Goal: Task Accomplishment & Management: Complete application form

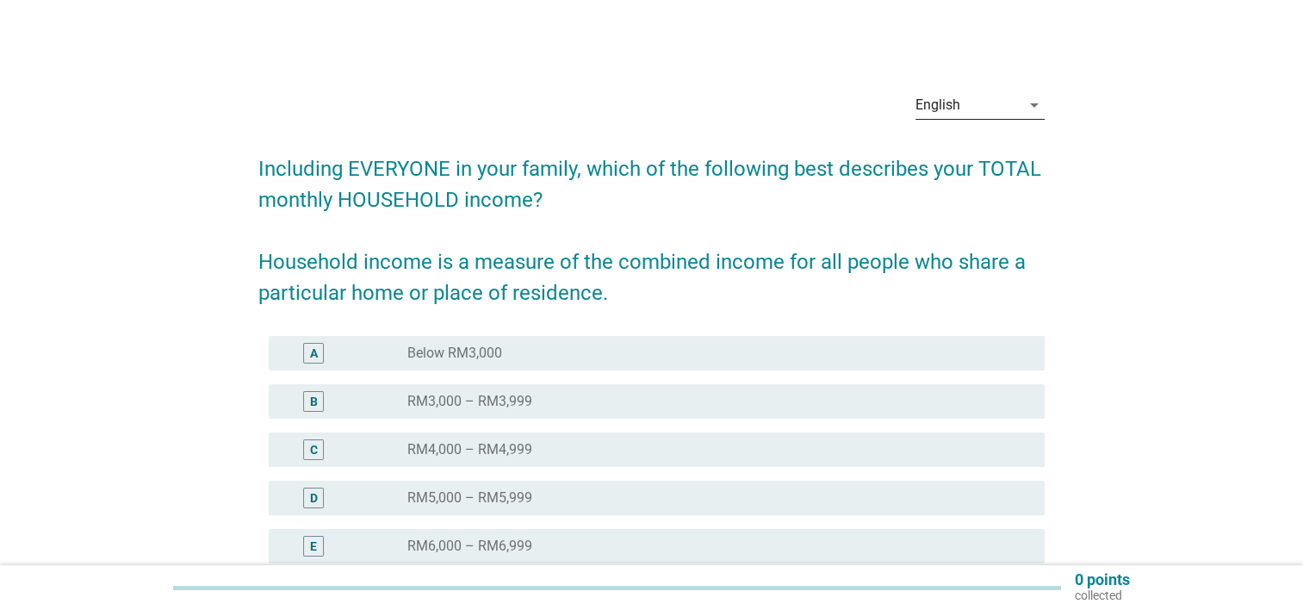
click at [995, 110] on div "English" at bounding box center [967, 105] width 105 height 28
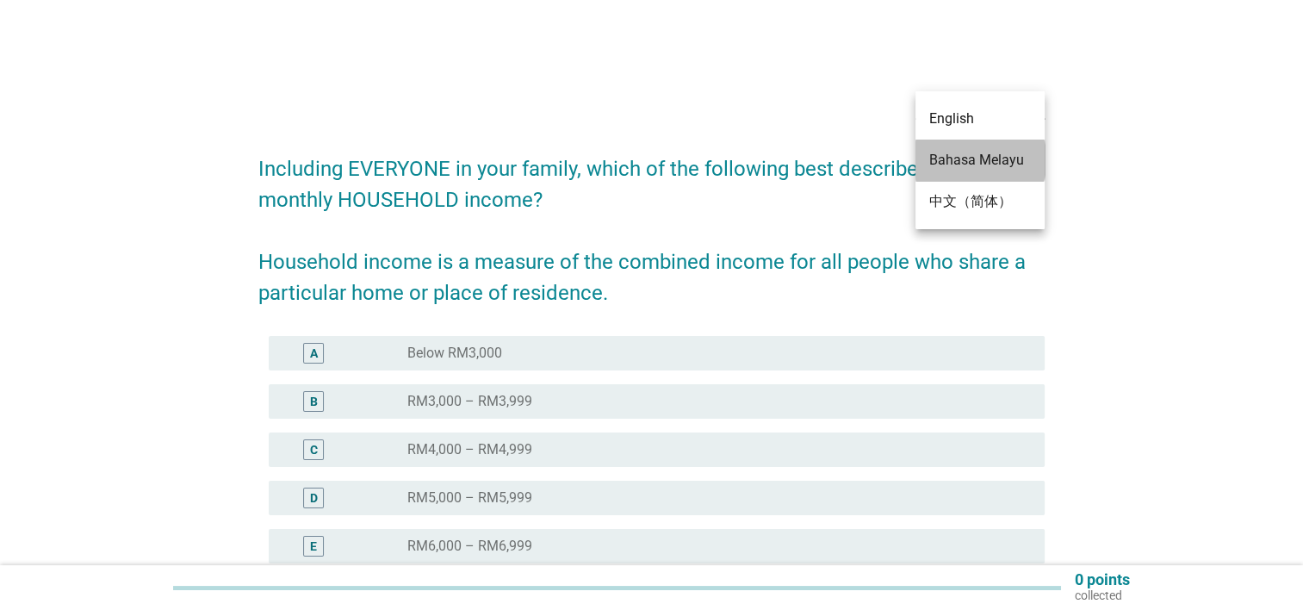
click at [993, 164] on div "Bahasa Melayu" at bounding box center [980, 160] width 102 height 21
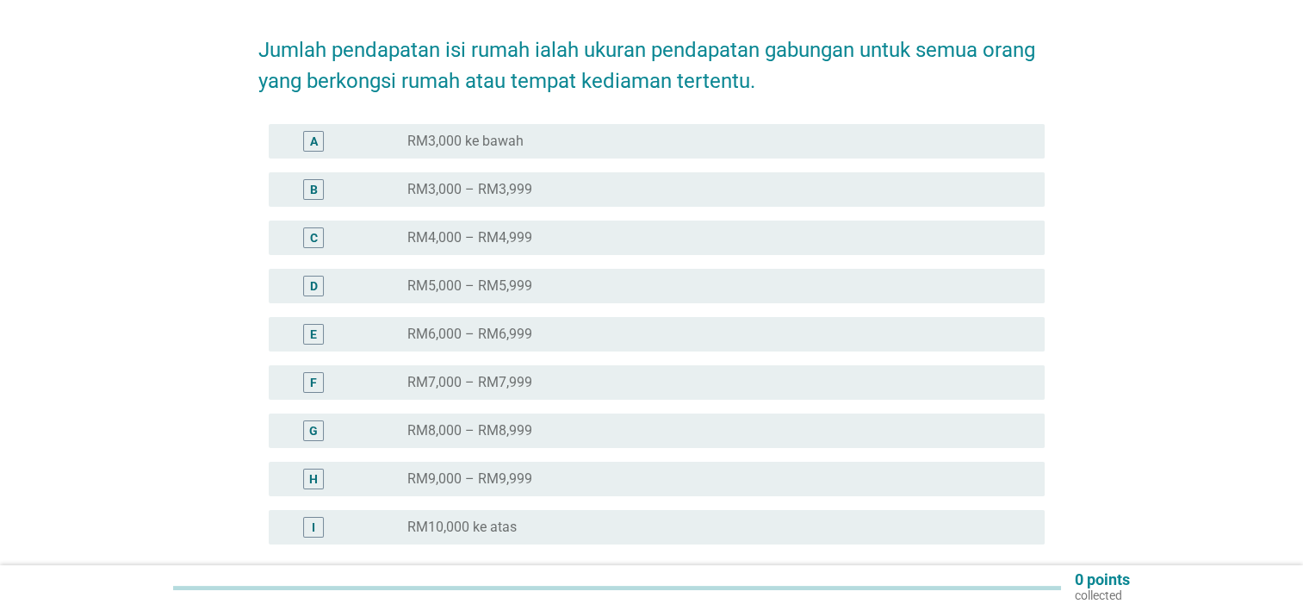
scroll to position [258, 0]
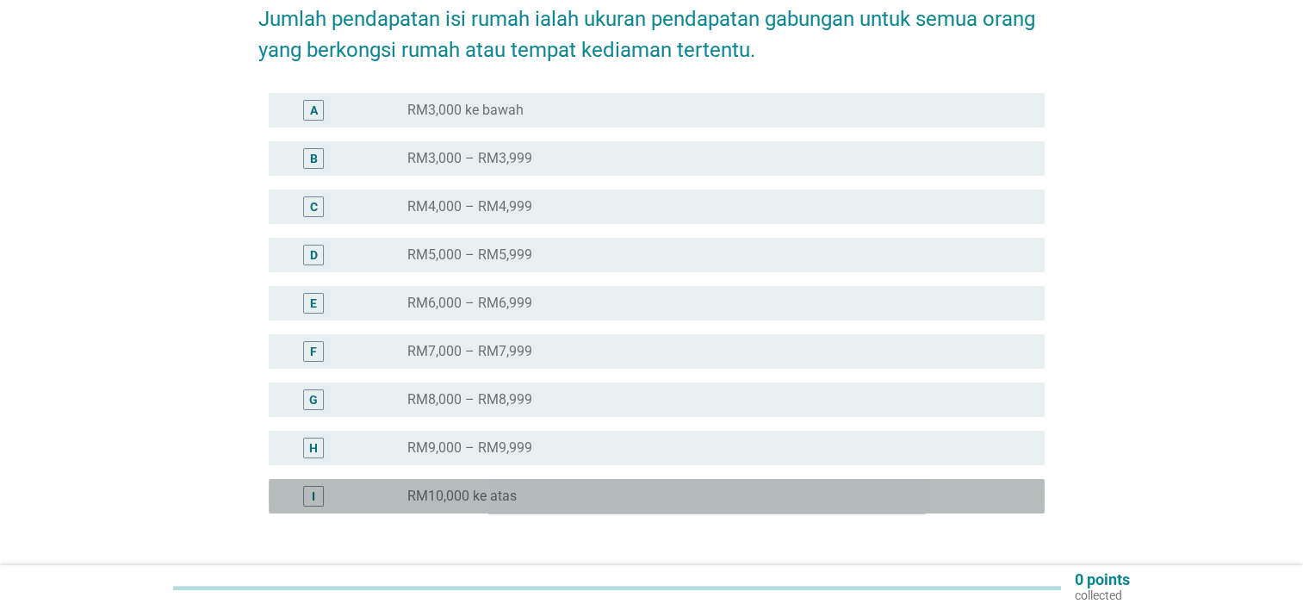
click at [468, 487] on label "RM10,000 ke atas" at bounding box center [461, 495] width 109 height 17
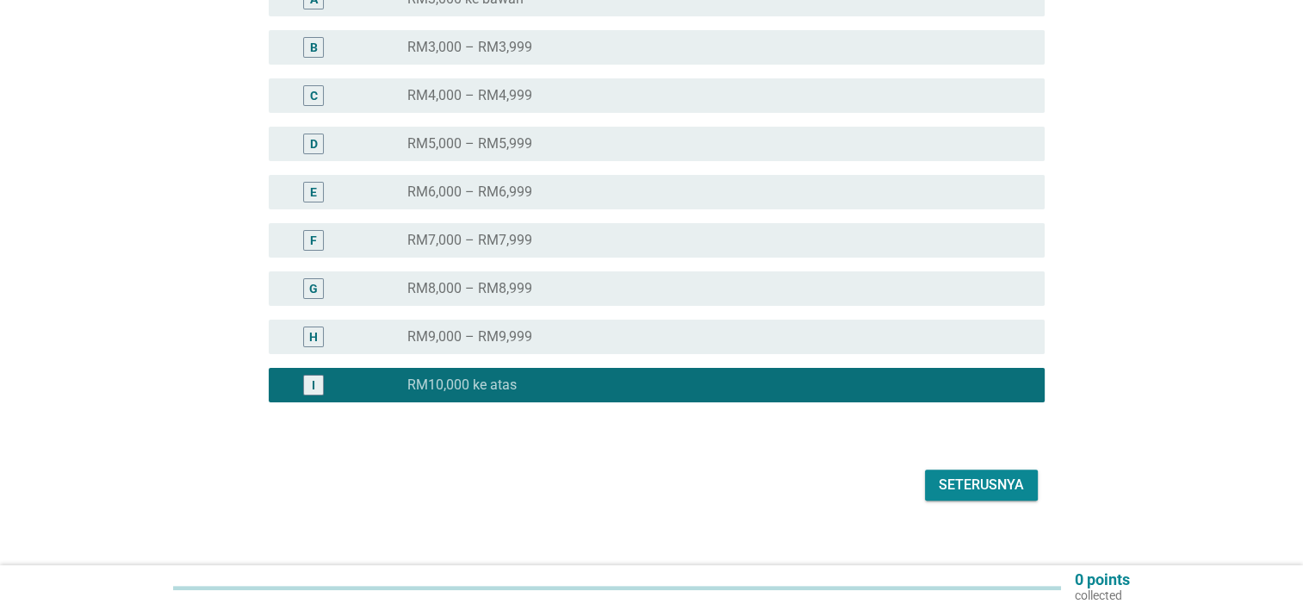
scroll to position [372, 0]
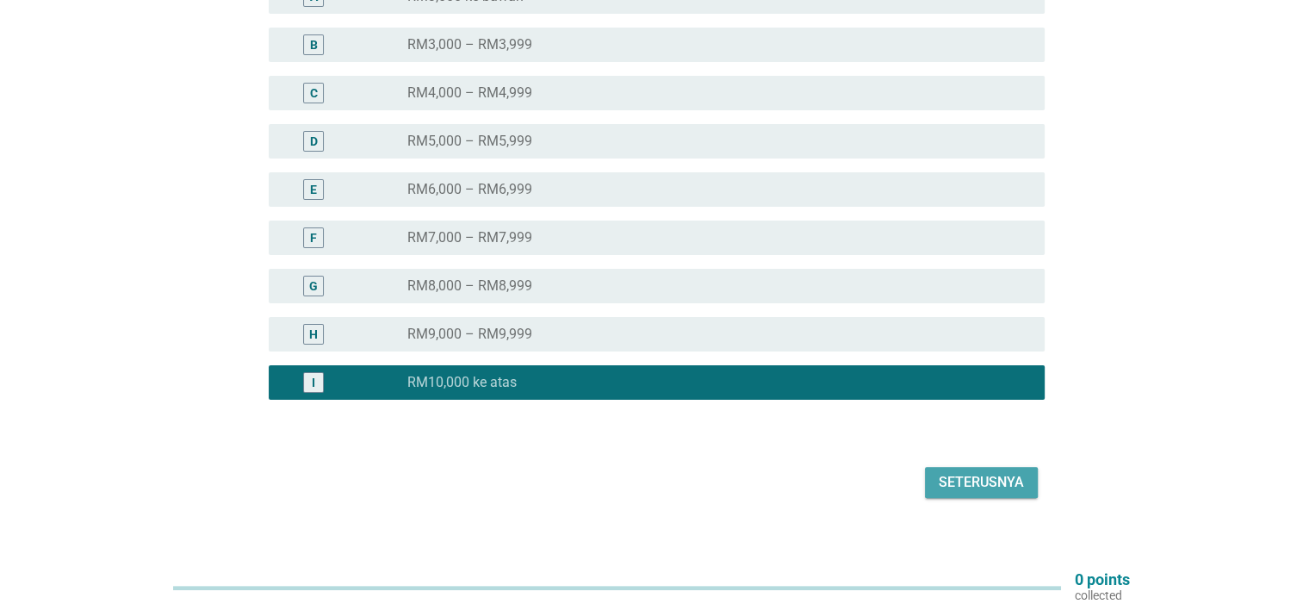
click at [995, 474] on div "Seterusnya" at bounding box center [981, 482] width 85 height 21
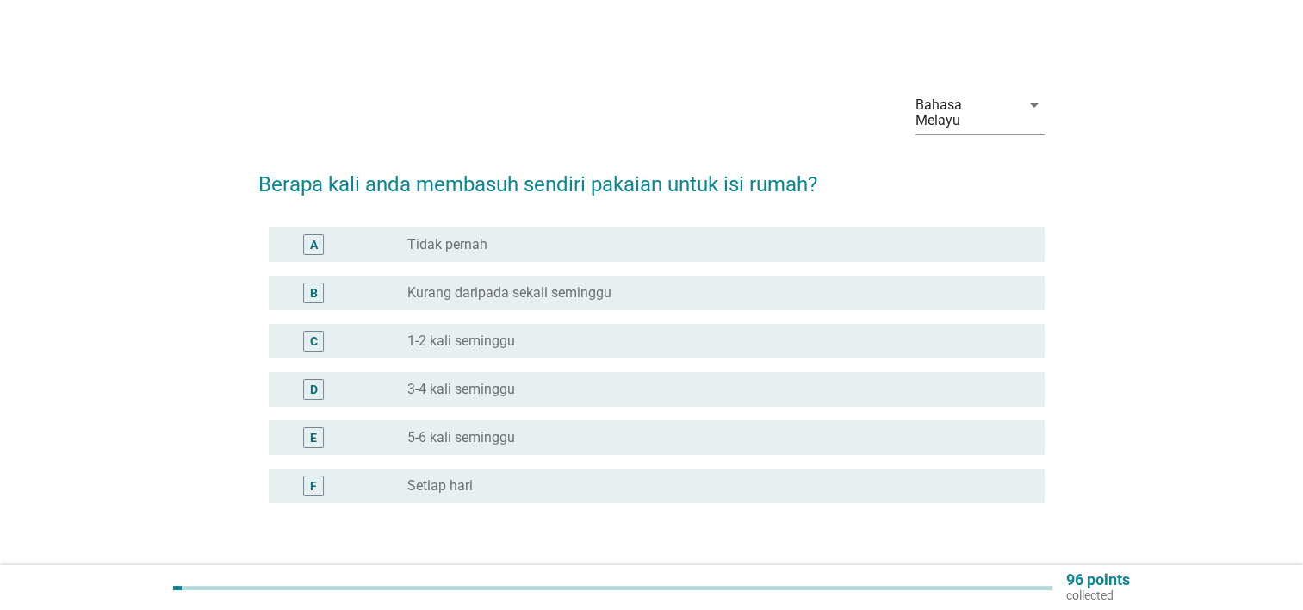
click at [446, 477] on label "Setiap hari" at bounding box center [439, 485] width 65 height 17
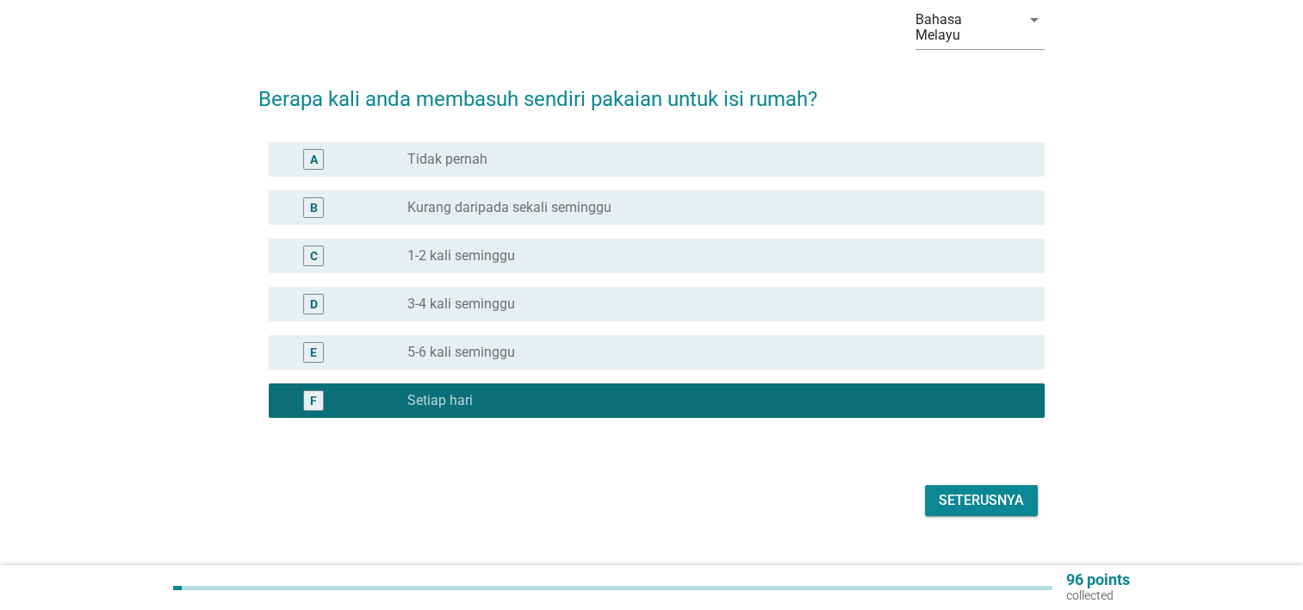
scroll to position [86, 0]
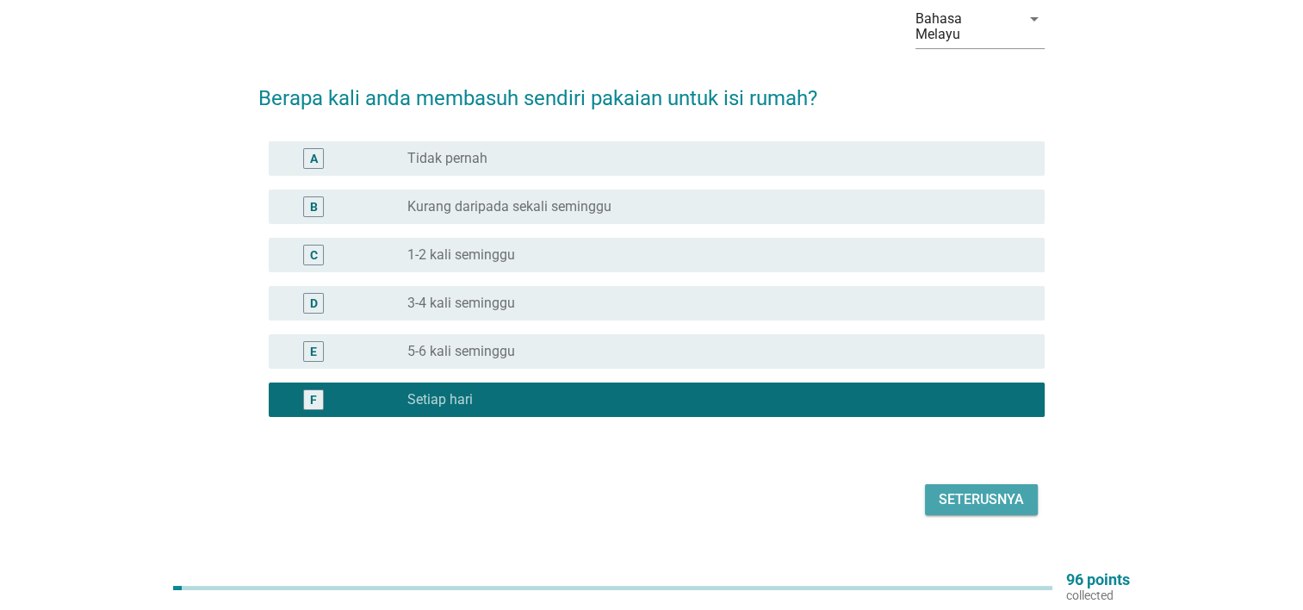
click at [995, 490] on div "Seterusnya" at bounding box center [981, 499] width 85 height 21
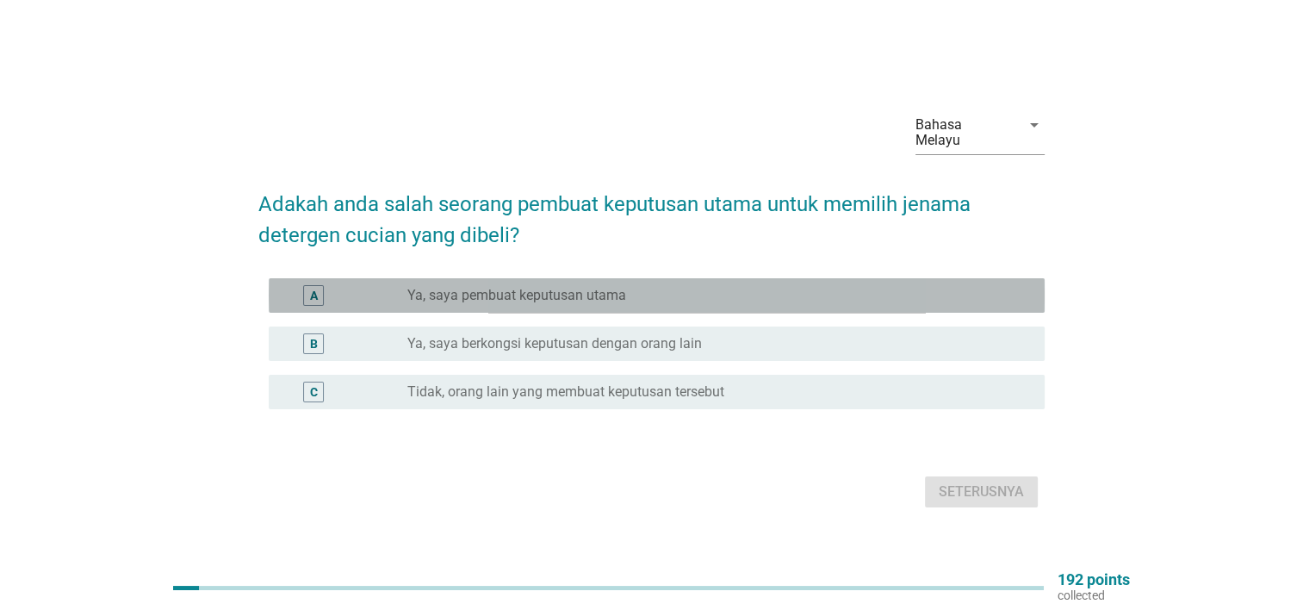
drag, startPoint x: 581, startPoint y: 298, endPoint x: 691, endPoint y: 313, distance: 110.5
click at [582, 297] on div "A radio_button_unchecked Ya, saya pembuat keputusan utama" at bounding box center [657, 295] width 776 height 34
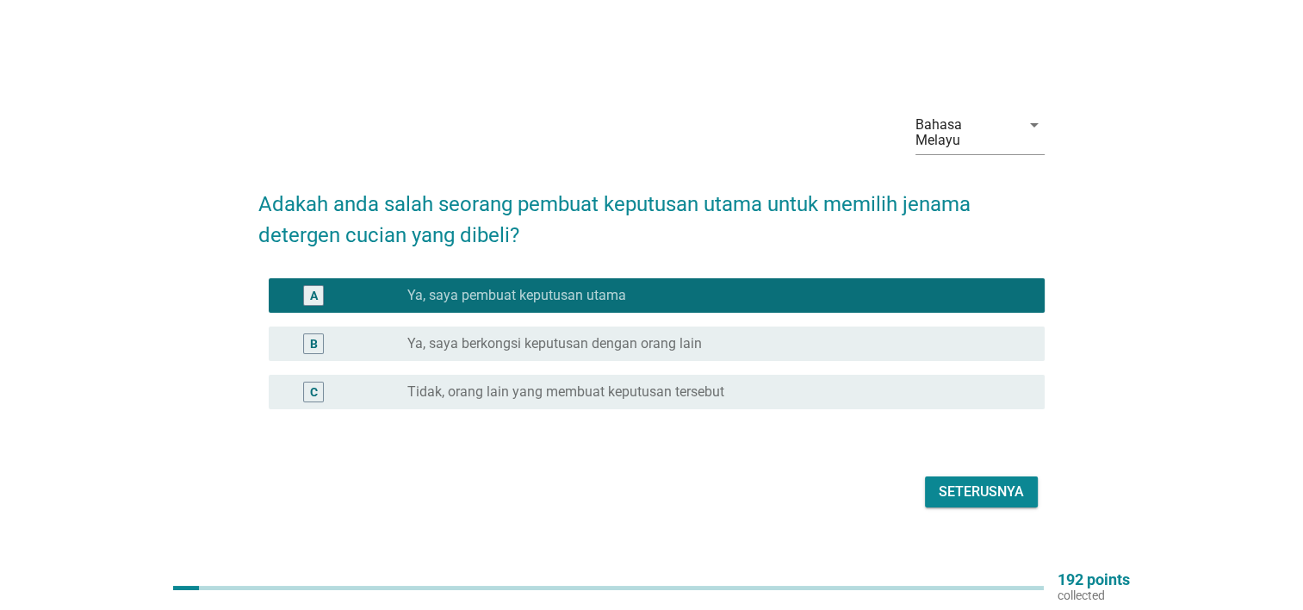
click at [945, 501] on div "Seterusnya" at bounding box center [651, 491] width 786 height 41
click at [951, 493] on div "Seterusnya" at bounding box center [981, 491] width 85 height 21
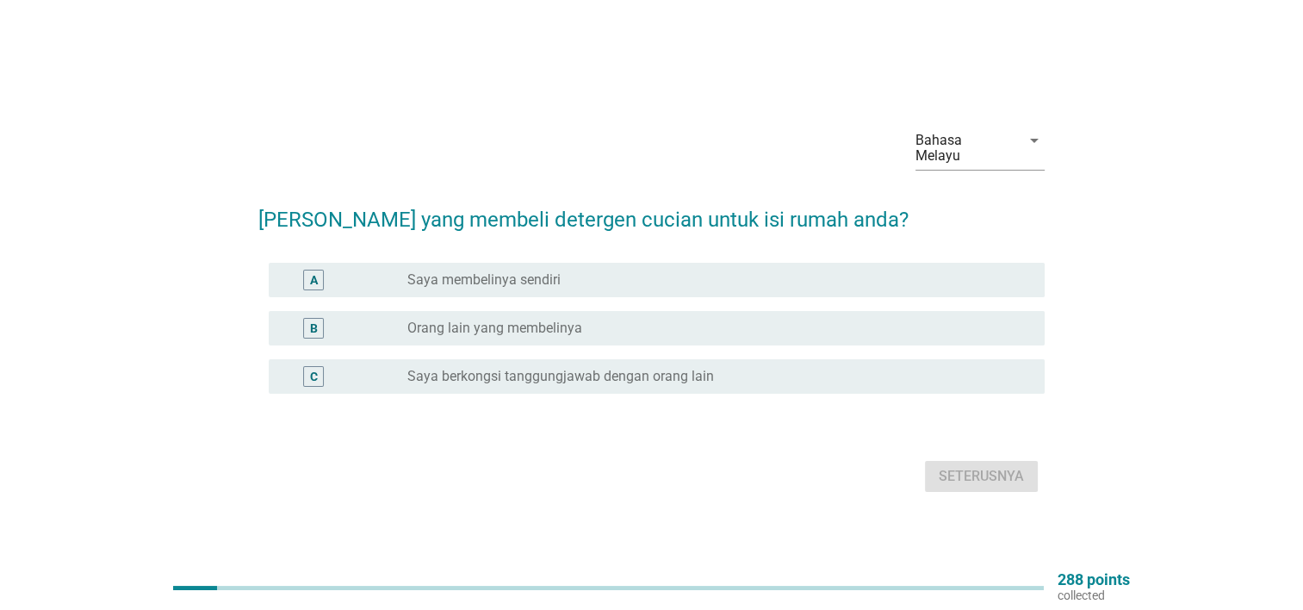
drag, startPoint x: 644, startPoint y: 355, endPoint x: 709, endPoint y: 362, distance: 64.9
click at [646, 359] on div "C radio_button_unchecked Saya berkongsi tanggungjawab dengan orang lain" at bounding box center [657, 376] width 776 height 34
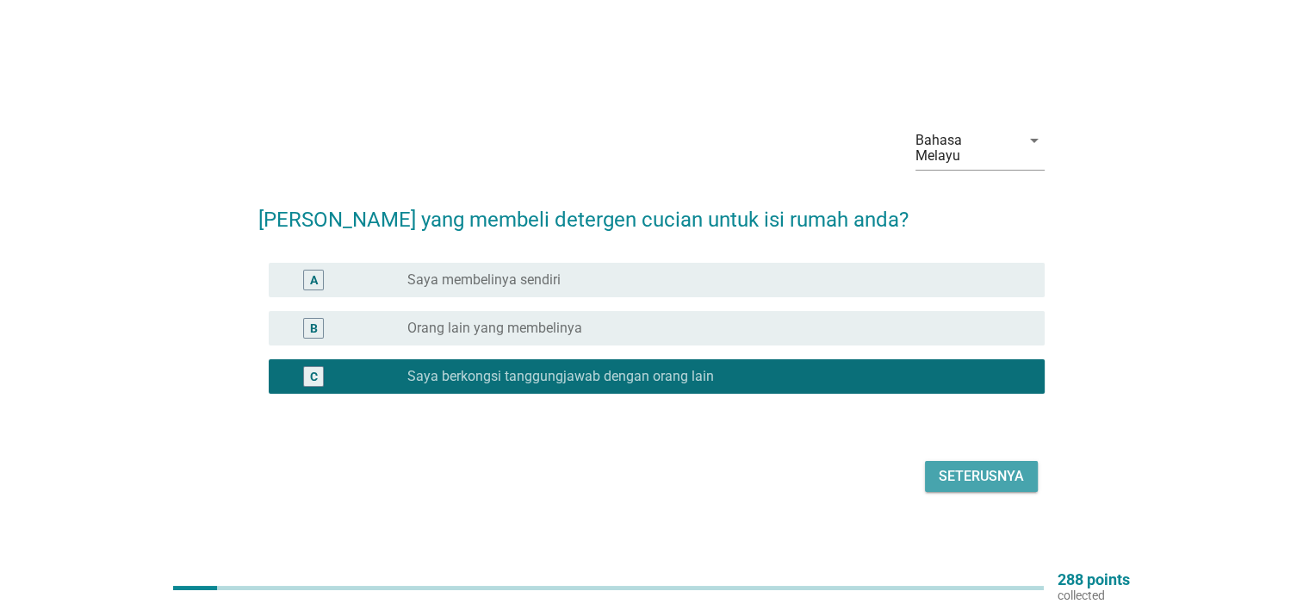
click at [938, 468] on button "Seterusnya" at bounding box center [981, 476] width 113 height 31
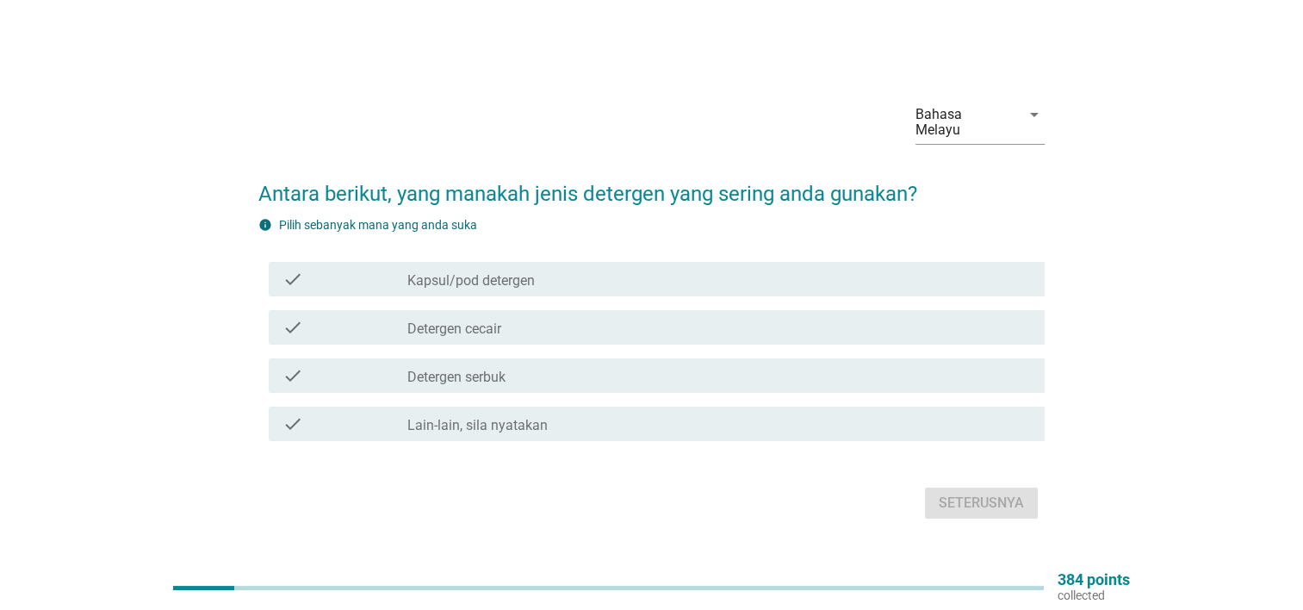
click at [465, 322] on label "Detergen cecair" at bounding box center [454, 328] width 94 height 17
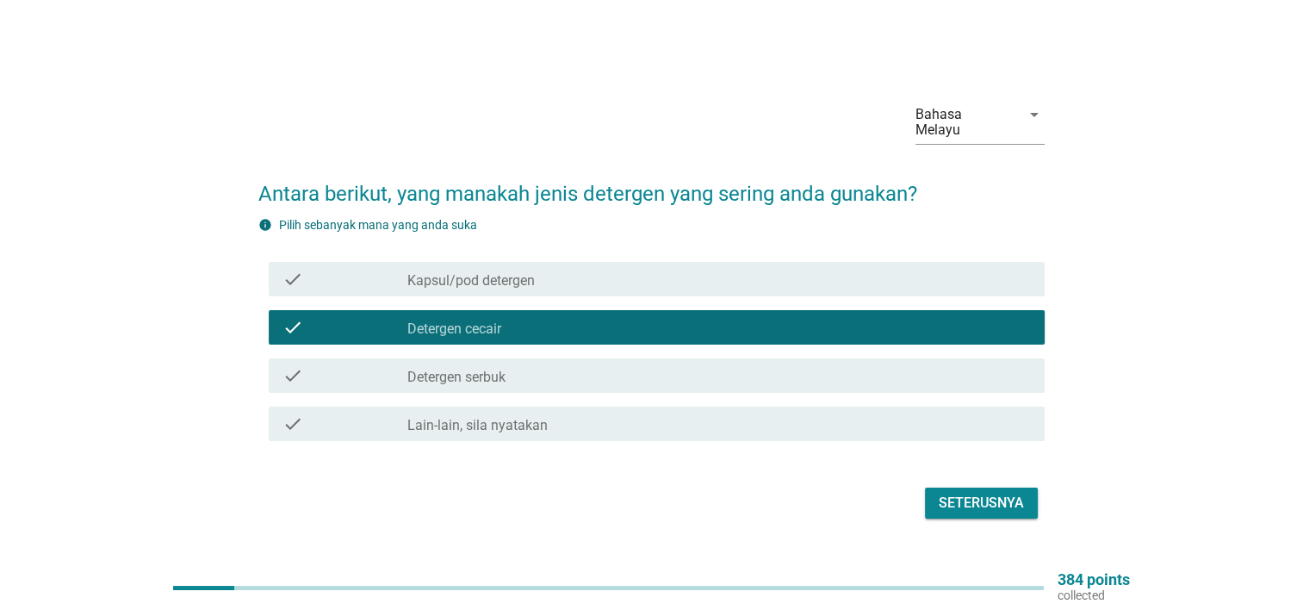
click at [469, 365] on div "check_box_outline_blank Detergen serbuk" at bounding box center [718, 375] width 623 height 21
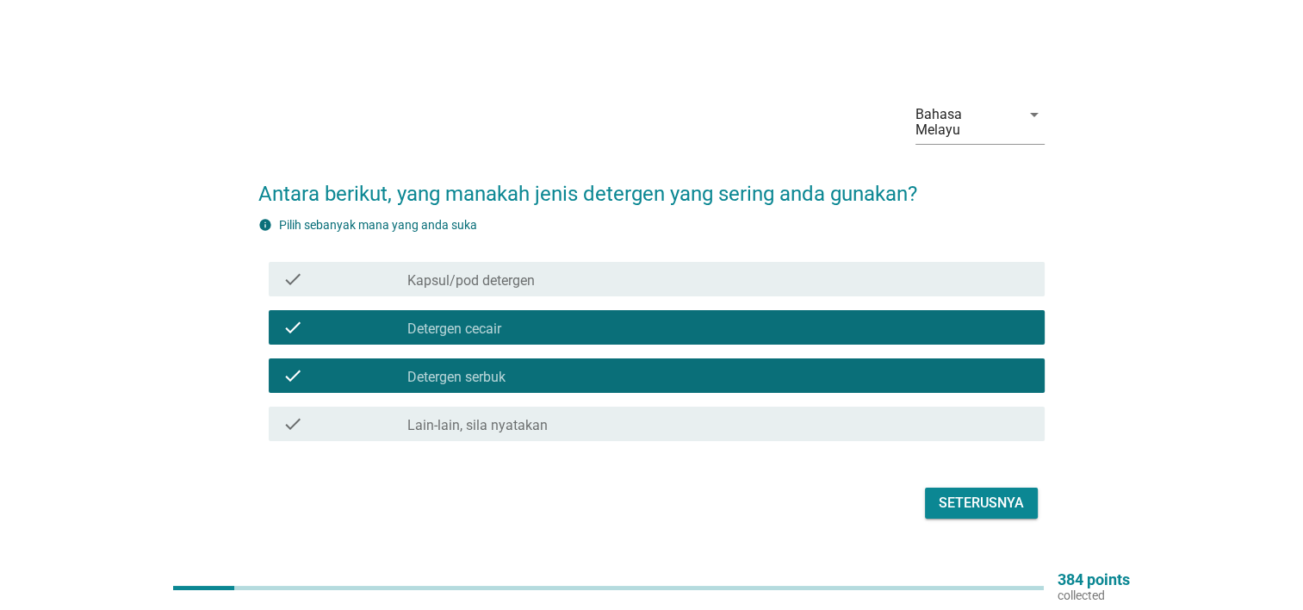
click at [946, 487] on button "Seterusnya" at bounding box center [981, 502] width 113 height 31
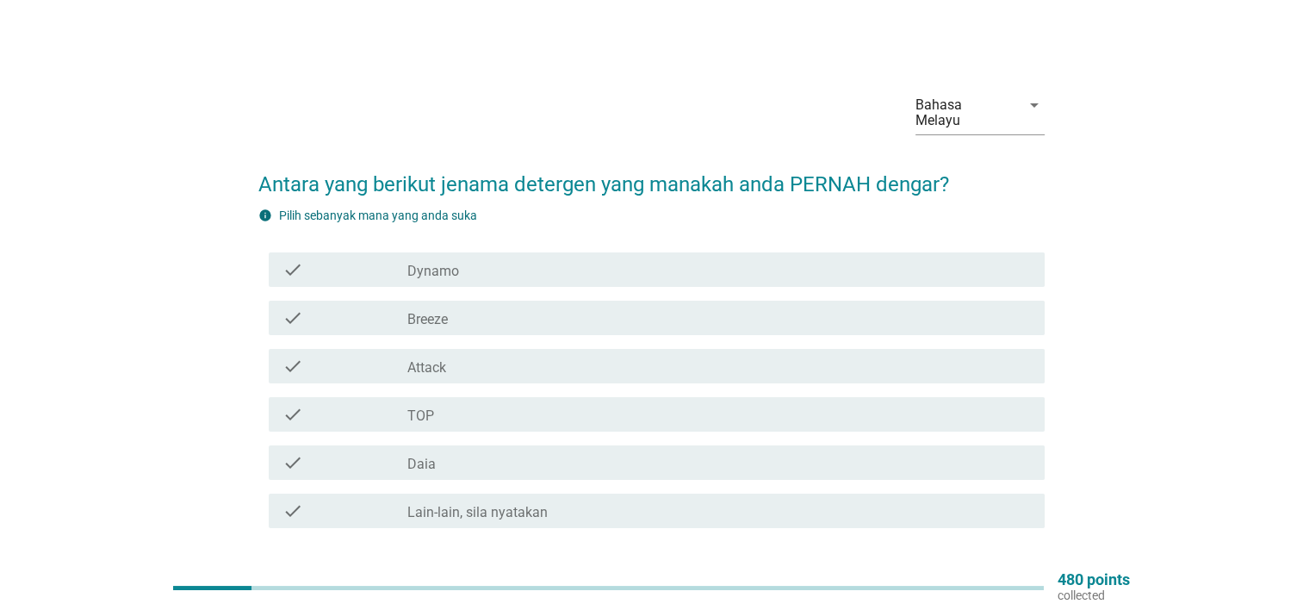
click at [448, 263] on label "Dynamo" at bounding box center [433, 271] width 52 height 17
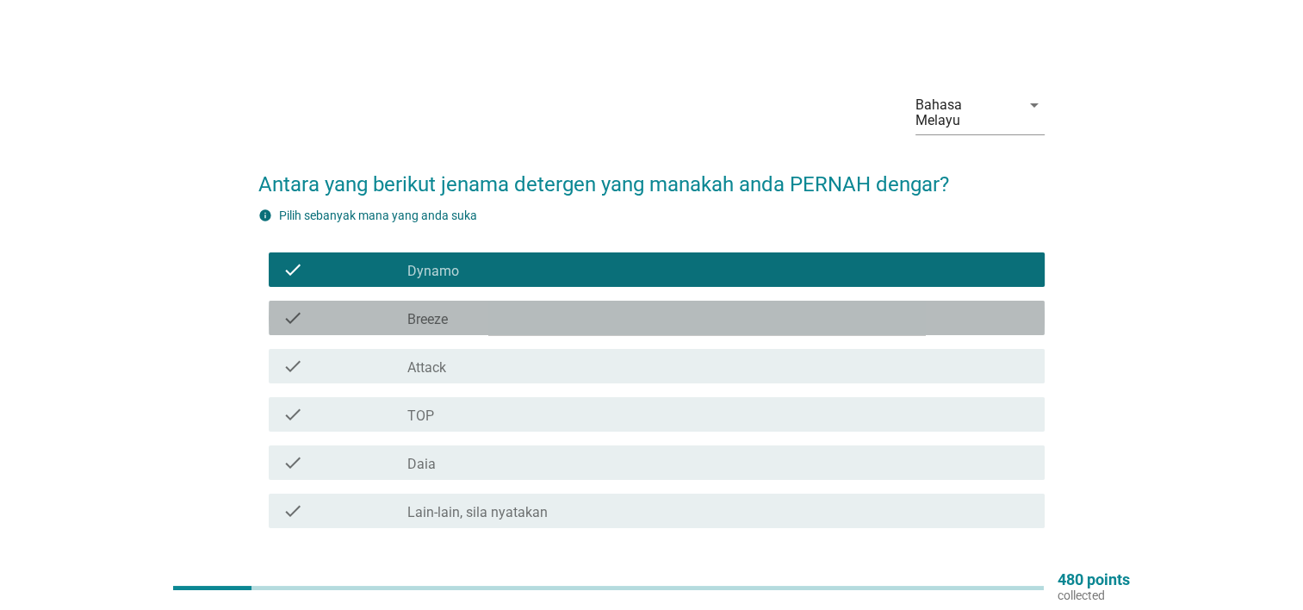
click at [448, 311] on label "Breeze" at bounding box center [427, 319] width 40 height 17
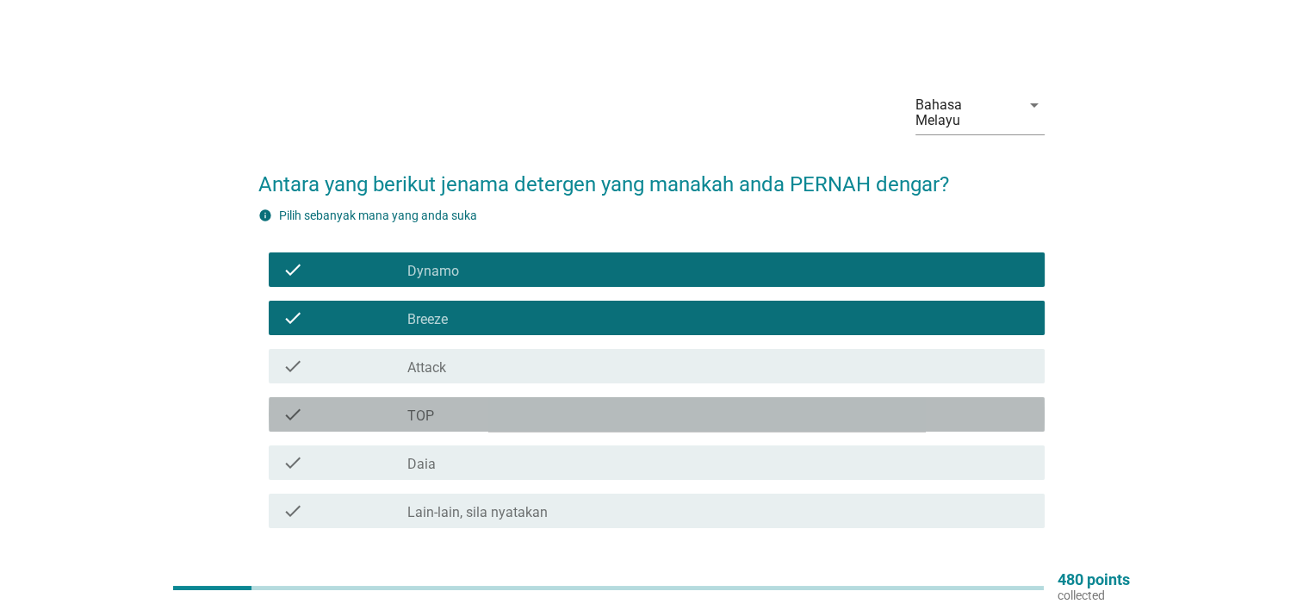
click at [455, 404] on div "check_box_outline_blank TOP" at bounding box center [718, 414] width 623 height 21
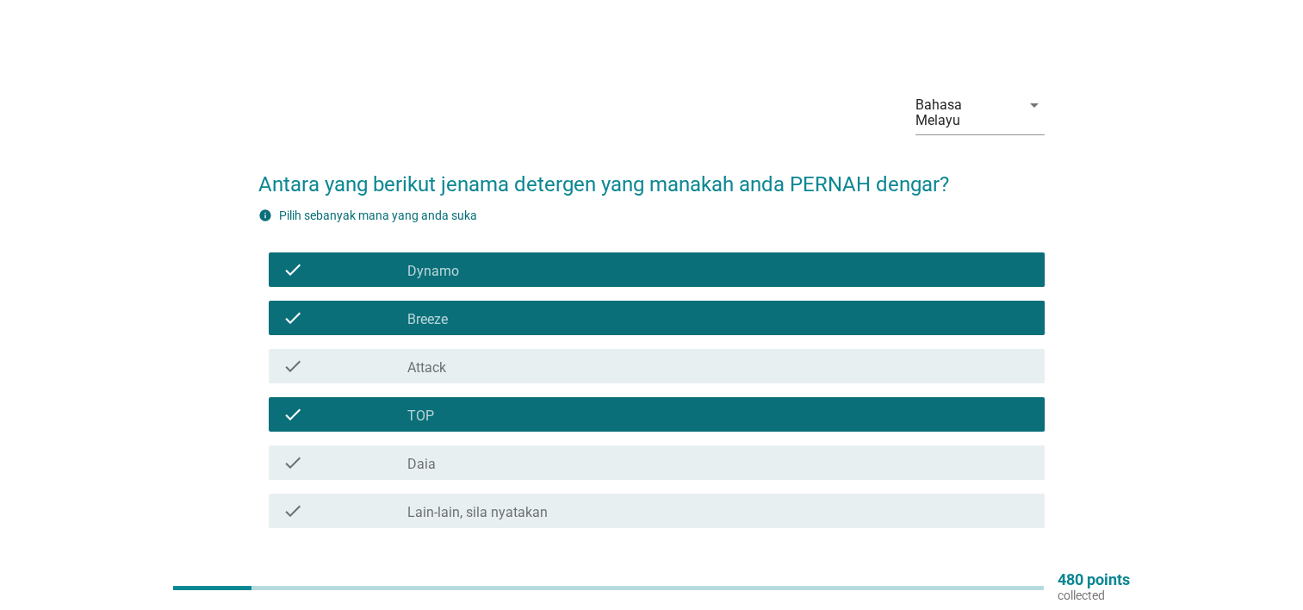
drag, startPoint x: 456, startPoint y: 451, endPoint x: 472, endPoint y: 448, distance: 15.9
click at [458, 452] on div "check_box_outline_blank Daia" at bounding box center [718, 462] width 623 height 21
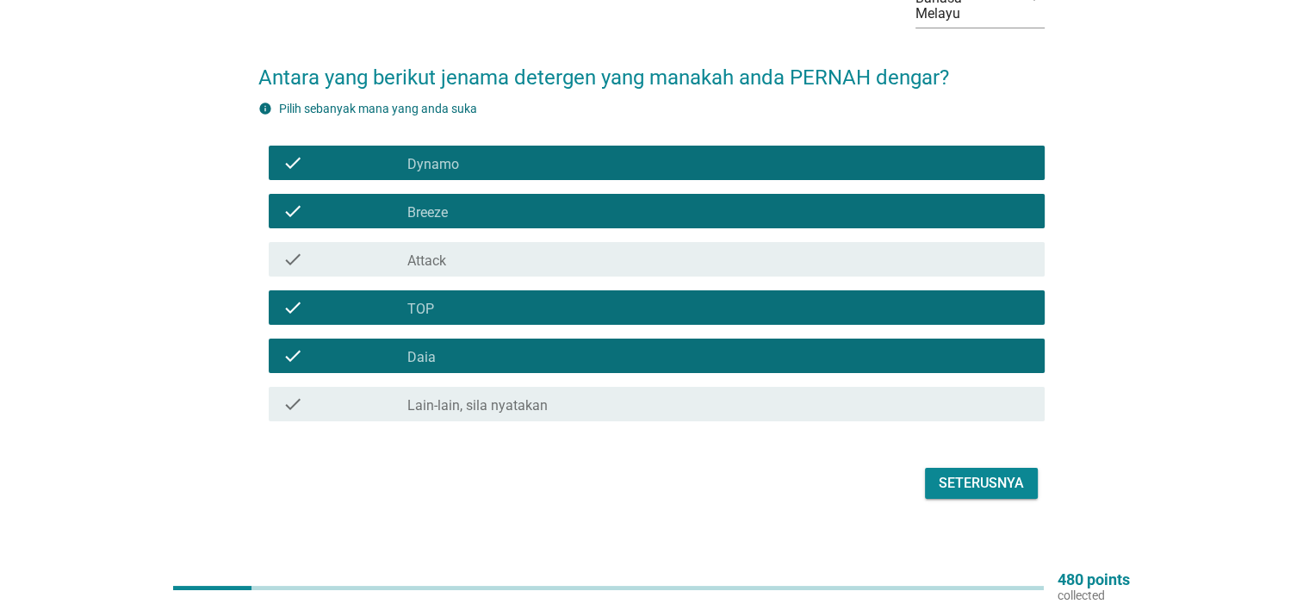
scroll to position [107, 0]
click at [964, 473] on div "Seterusnya" at bounding box center [981, 483] width 85 height 21
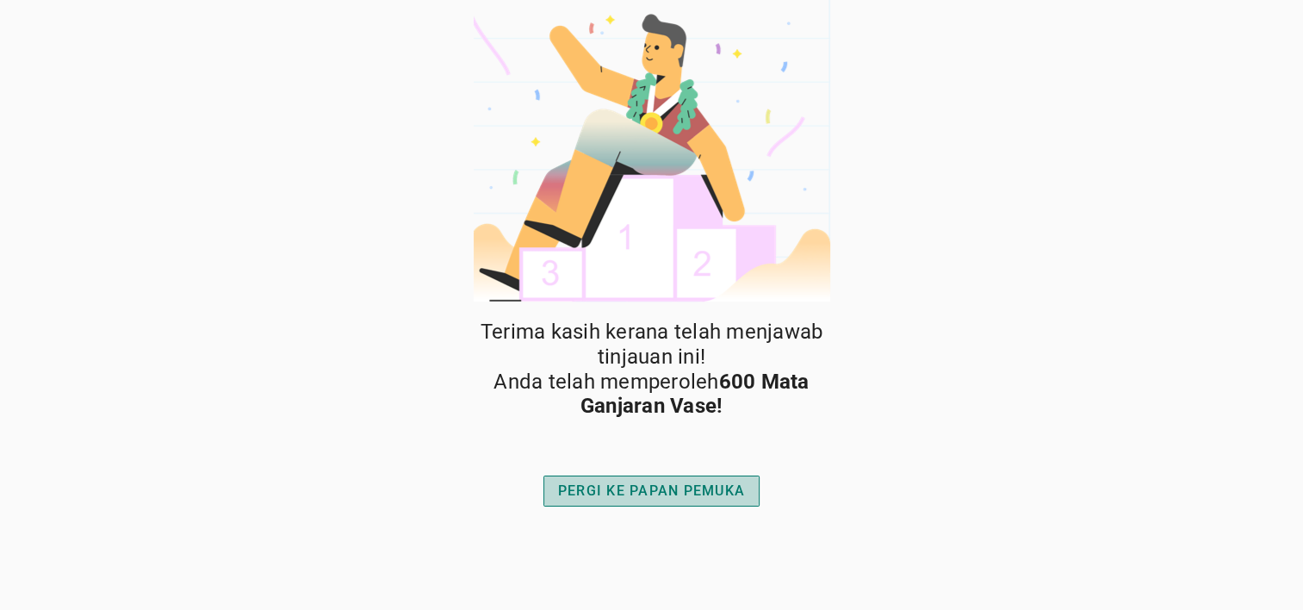
click at [661, 486] on div "PERGI KE PAPAN PEMUKA" at bounding box center [651, 490] width 187 height 21
